Goal: Task Accomplishment & Management: Complete application form

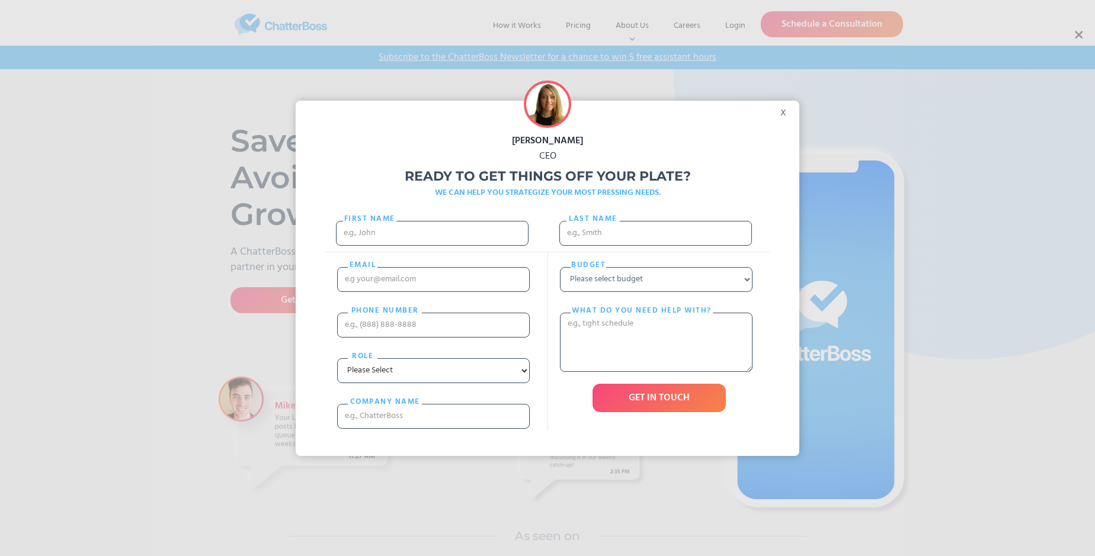
click at [1078, 35] on div "[PERSON_NAME] CEO Ready to get things off your plate? WE CAN HELP YOU STRATEGIZ…" at bounding box center [547, 278] width 1095 height 556
click at [432, 245] on input "First Name" at bounding box center [432, 233] width 193 height 25
type input "[PERSON_NAME]"
click at [655, 239] on input "Last name" at bounding box center [655, 233] width 193 height 25
type input "[PERSON_NAME]"
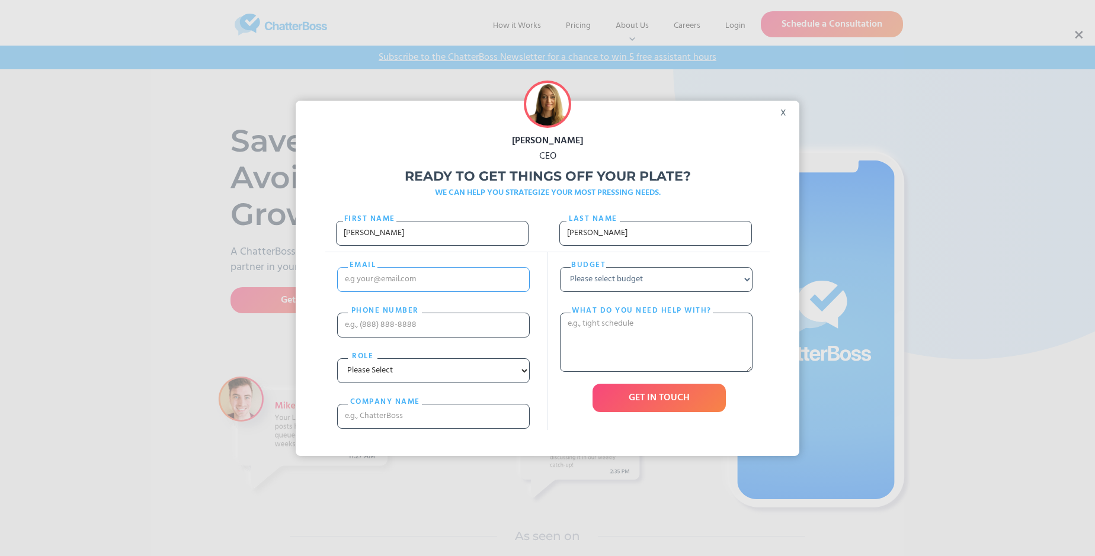
click at [433, 291] on input "email" at bounding box center [433, 279] width 193 height 25
type input "[EMAIL_ADDRESS][DOMAIN_NAME]"
click at [433, 337] on input "PHONE nUMBER" at bounding box center [433, 325] width 193 height 25
type input "14523011215"
click at [433, 429] on input "cOMPANY NAME" at bounding box center [433, 416] width 193 height 25
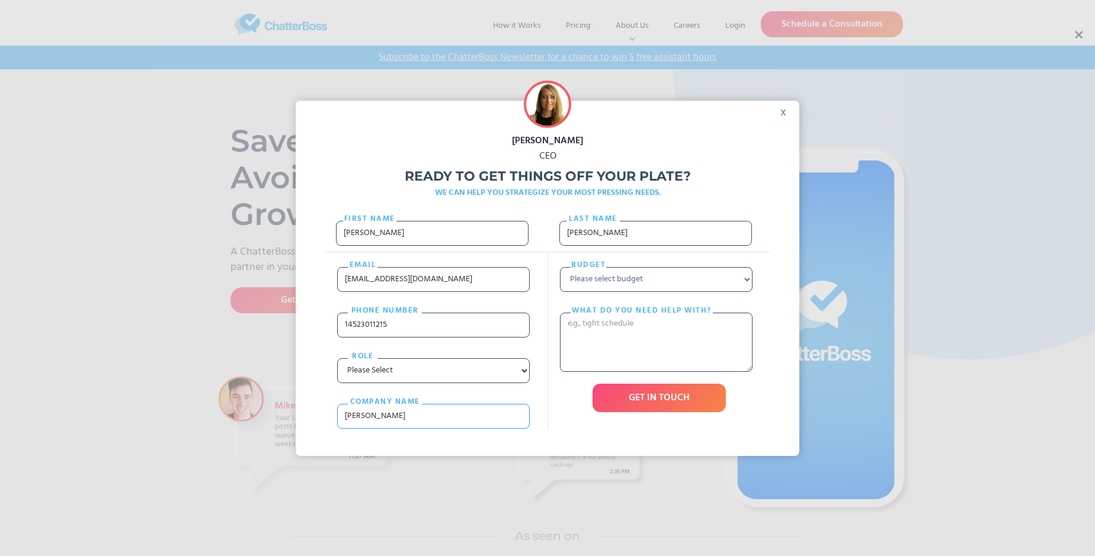
type input "[PERSON_NAME]"
select select "Under $700"
click at [656, 366] on textarea "What do you need help with?" at bounding box center [656, 342] width 193 height 59
type textarea "debilito"
click at [659, 412] on input "GET IN TOUCH" at bounding box center [659, 398] width 133 height 28
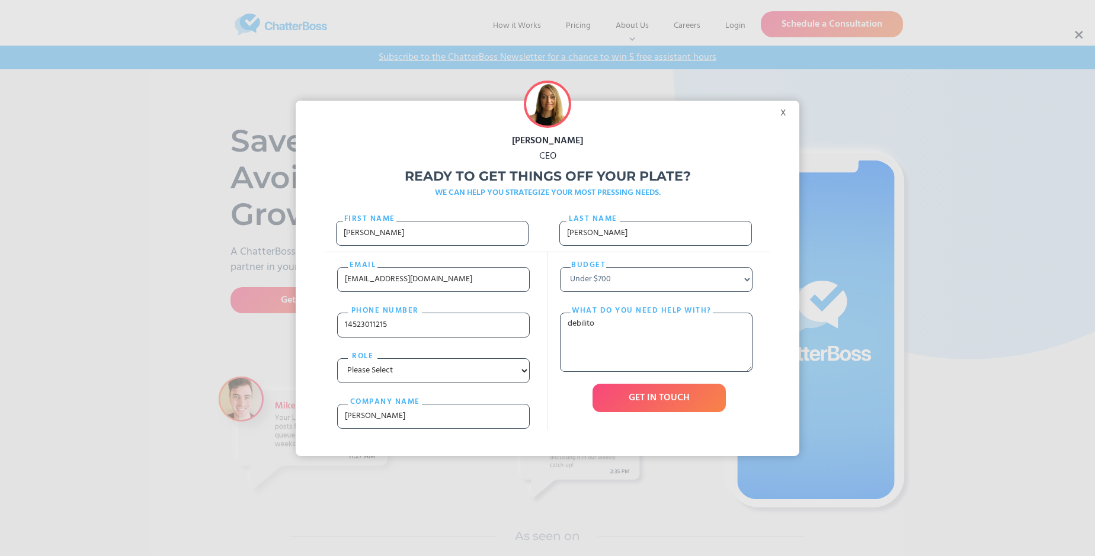
type input "Please wait..."
click at [1078, 35] on div "[PERSON_NAME] CEO Ready to get things off your plate? WE CAN HELP YOU STRATEGIZ…" at bounding box center [547, 278] width 1095 height 556
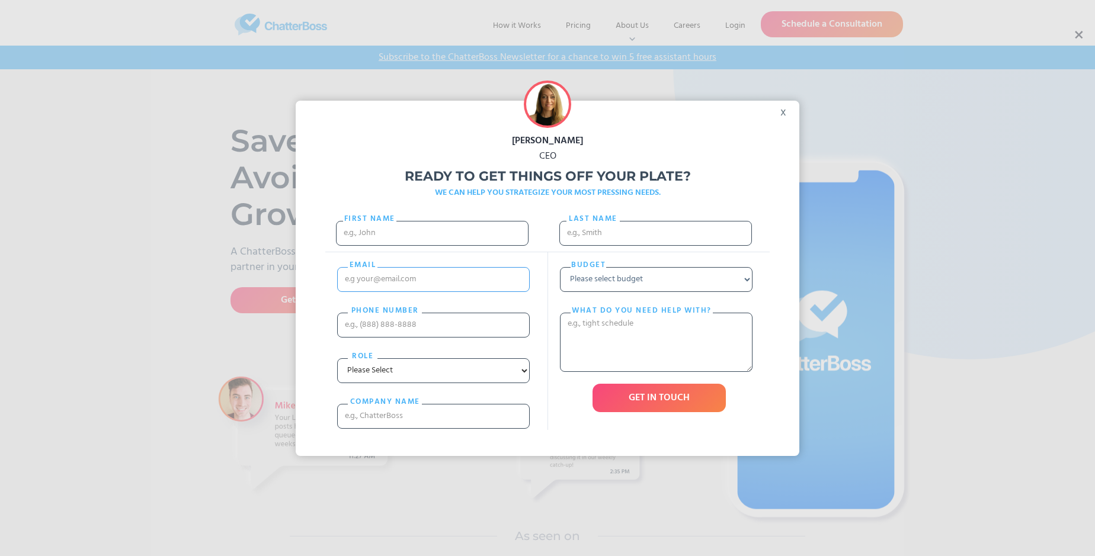
scroll to position [2498, 0]
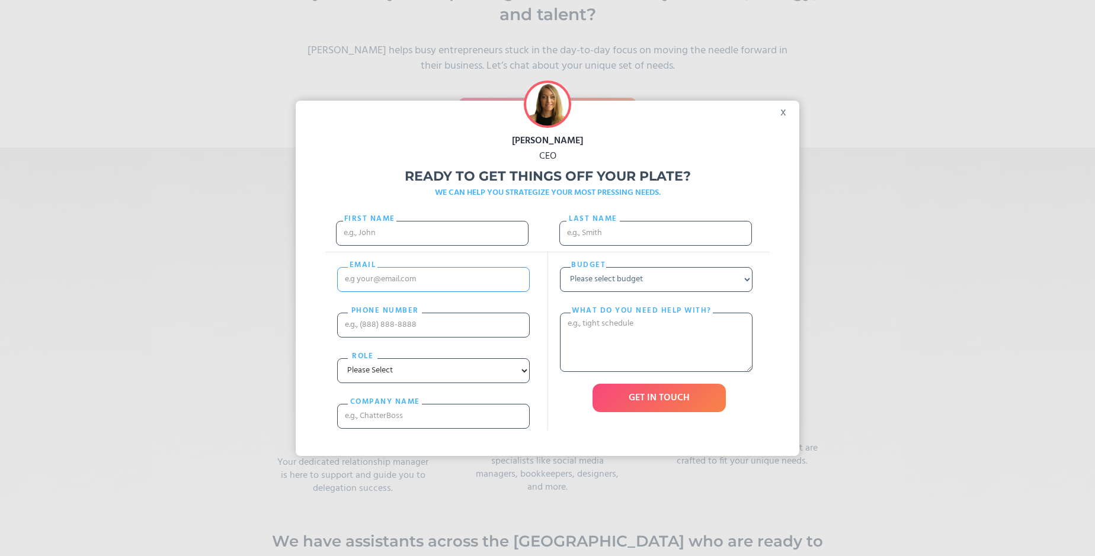
click at [401, 292] on input "email" at bounding box center [433, 279] width 193 height 25
type input "[PERSON_NAME]"
click at [548, 296] on div "Budget Please select budget Under $700 $700 - $1500 $1500 - $3000 $3000+ What d…" at bounding box center [659, 341] width 222 height 178
type input "[EMAIL_ADDRESS][DOMAIN_NAME]"
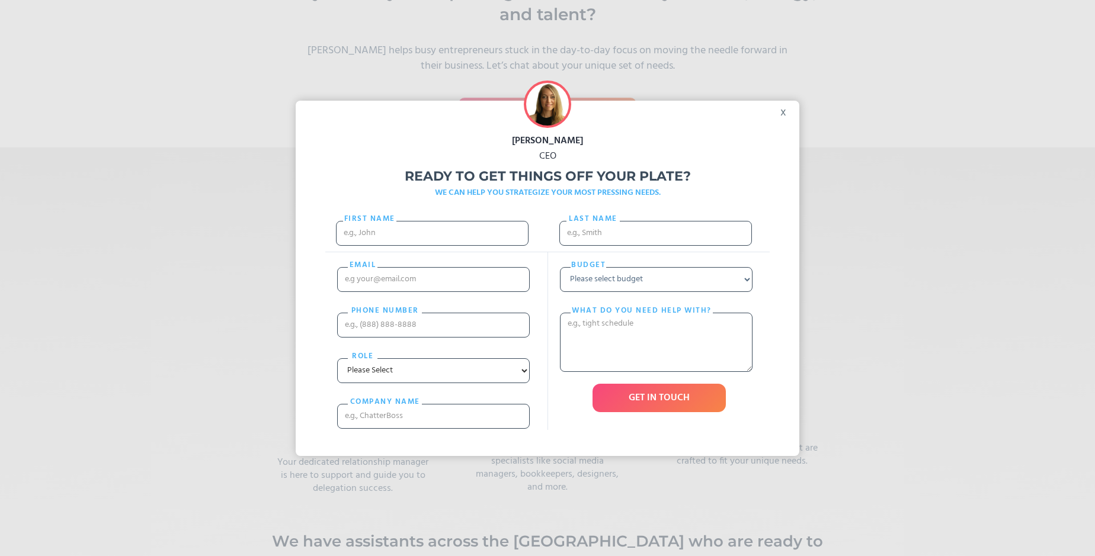
scroll to position [0, 0]
click at [693, 292] on select "Please select budget Under $700 $700 - $1500 $1500 - $3000 $3000+" at bounding box center [656, 279] width 193 height 25
